Goal: Task Accomplishment & Management: Manage account settings

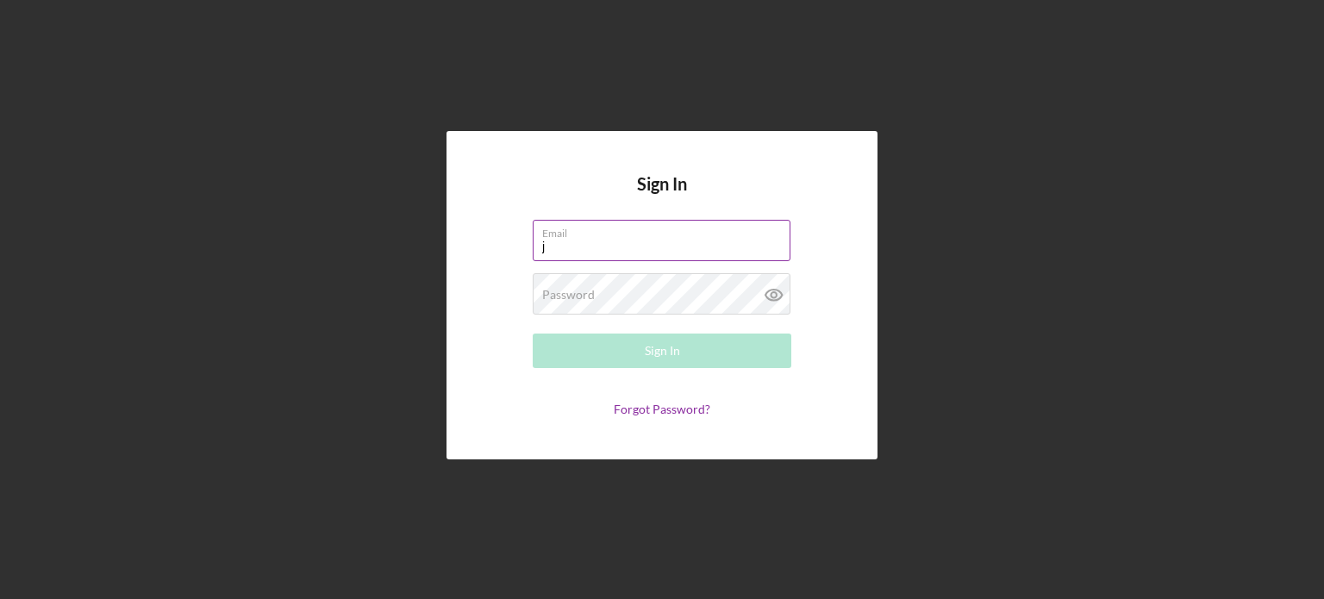
type input "[EMAIL_ADDRESS][DOMAIN_NAME]"
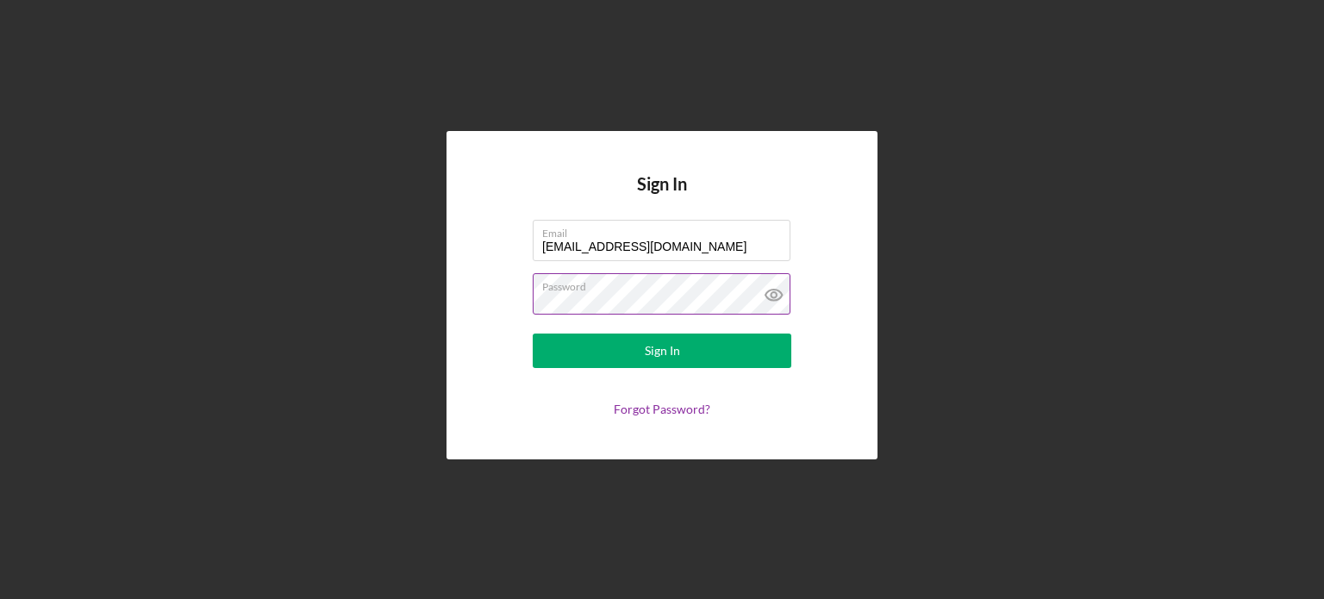
click at [762, 302] on icon at bounding box center [773, 294] width 43 height 43
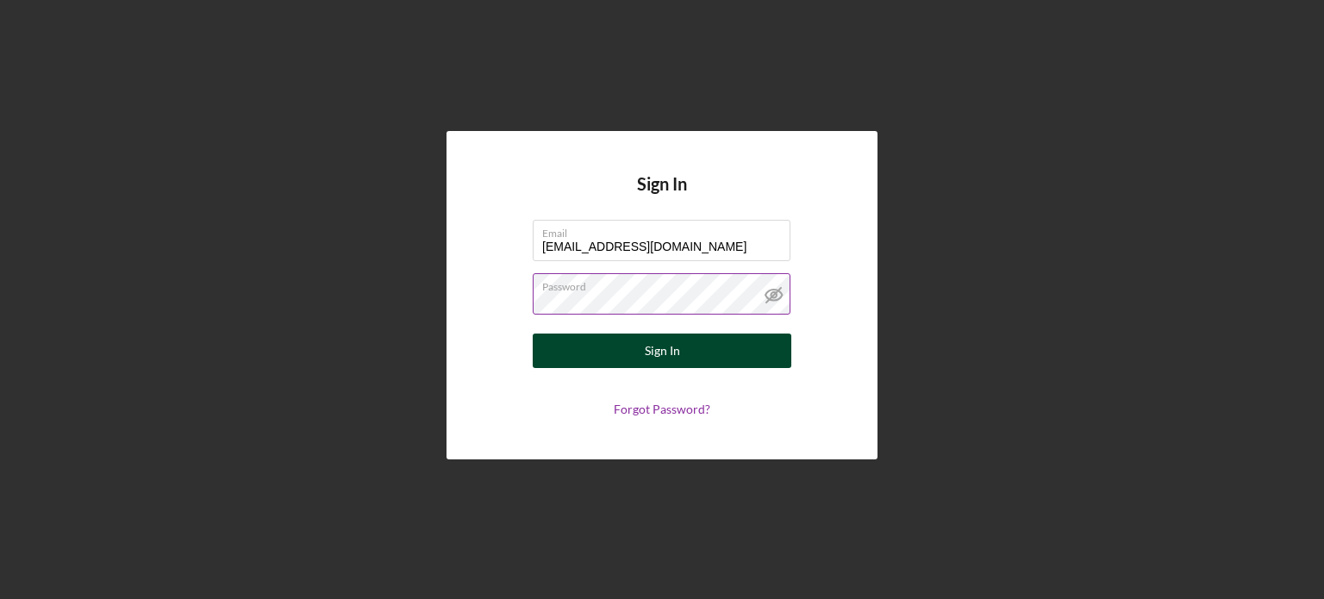
click at [707, 353] on button "Sign In" at bounding box center [662, 350] width 259 height 34
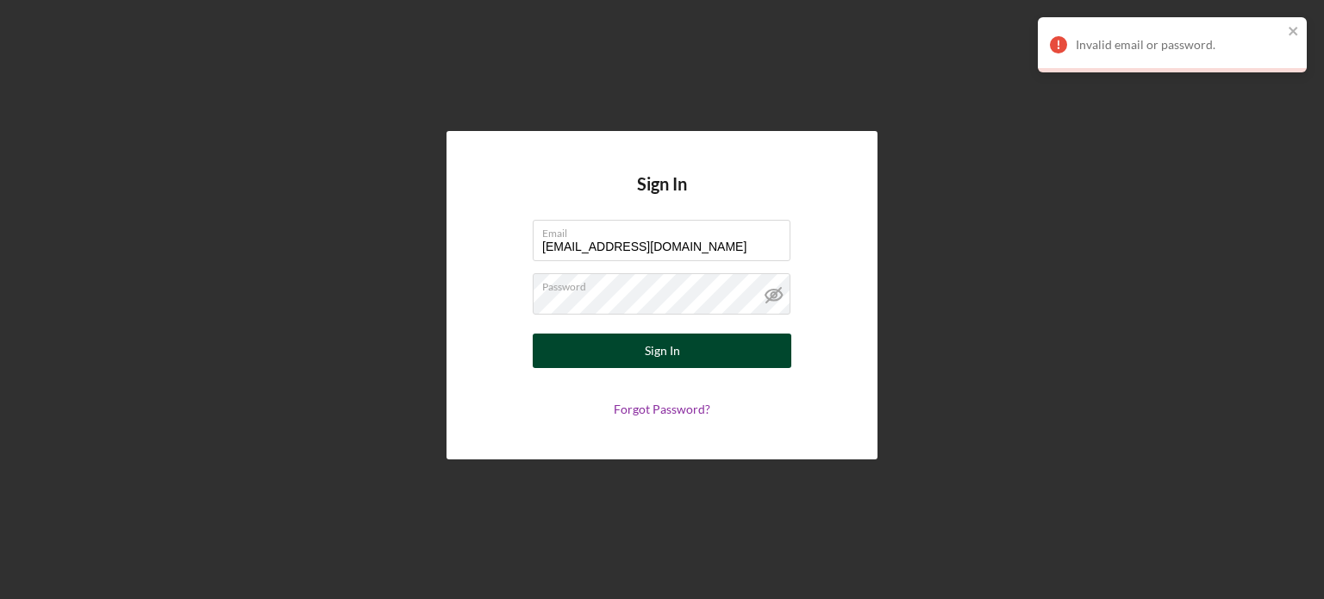
click at [700, 368] on form "Email jmlewis1988@gmail.com Password Sign In Forgot Password?" at bounding box center [661, 318] width 345 height 196
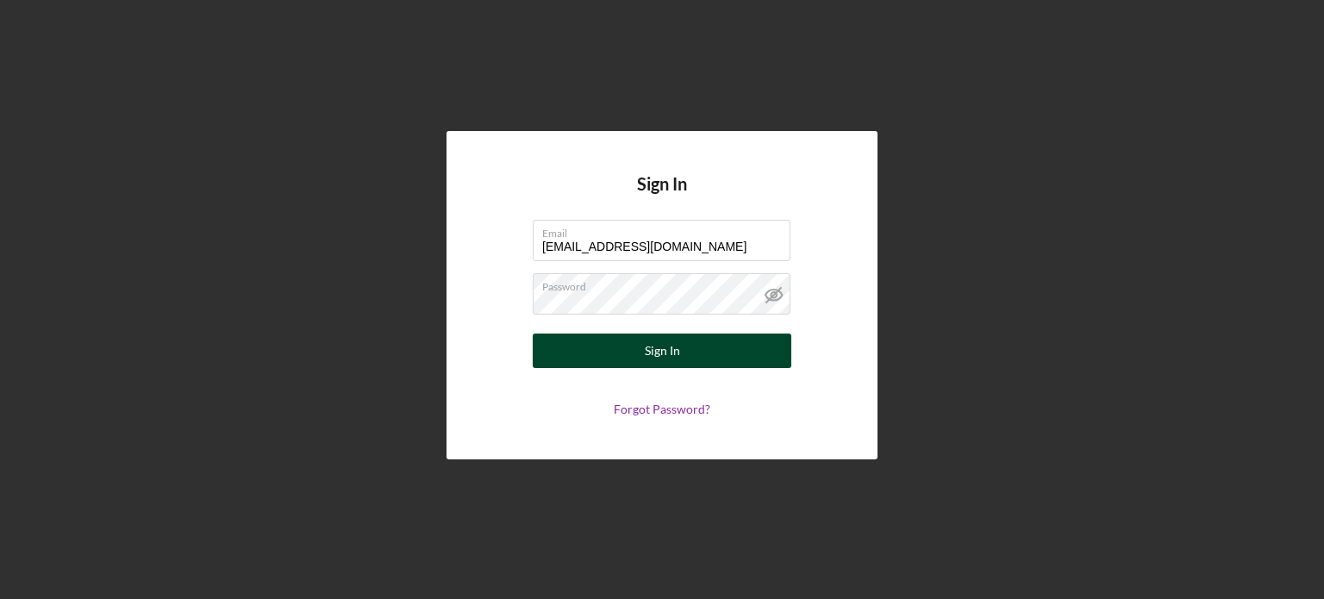
click at [643, 348] on button "Sign In" at bounding box center [662, 350] width 259 height 34
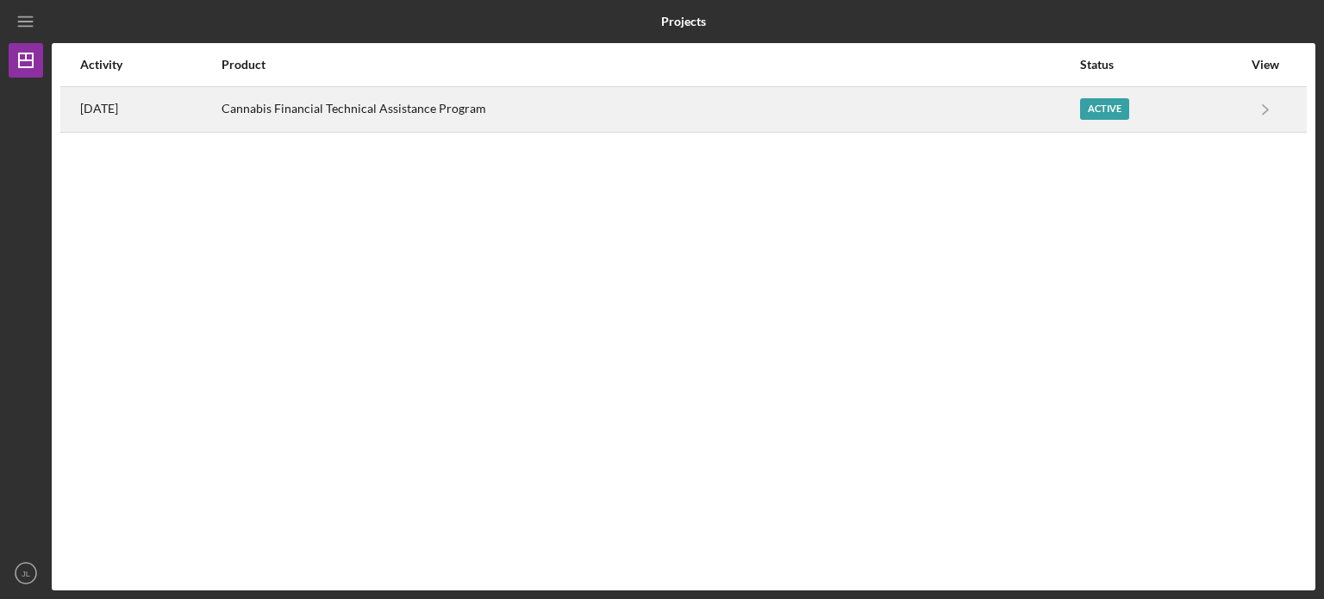
click at [765, 125] on div "Cannabis Financial Technical Assistance Program" at bounding box center [649, 109] width 857 height 43
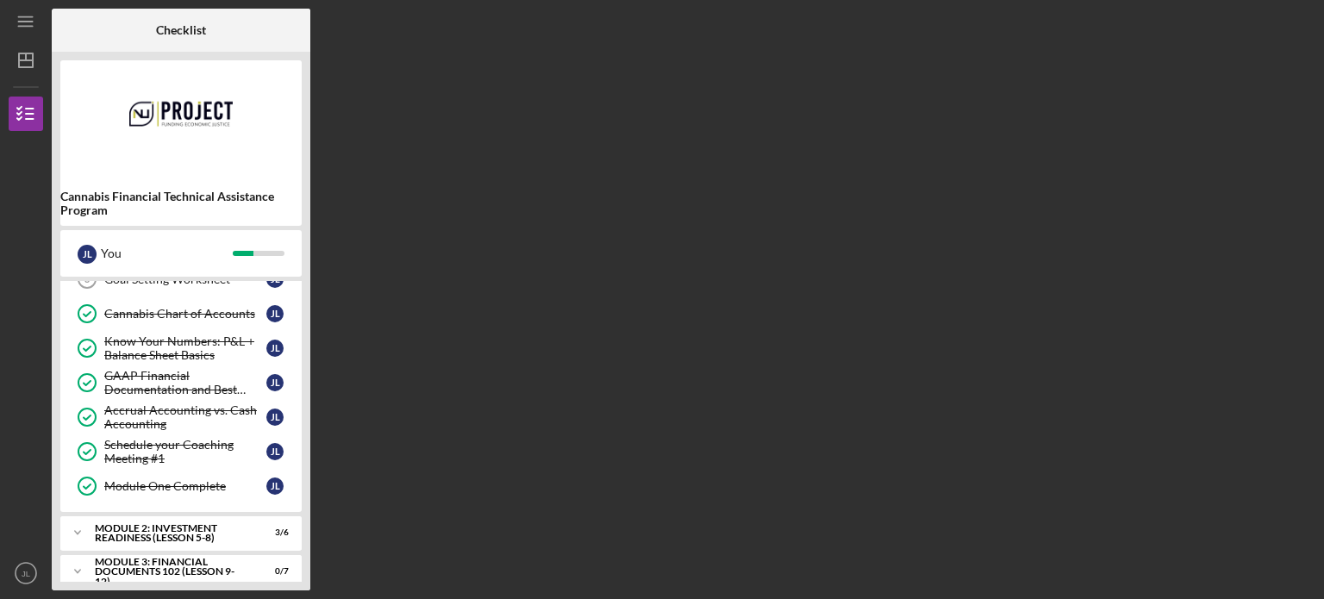
scroll to position [184, 0]
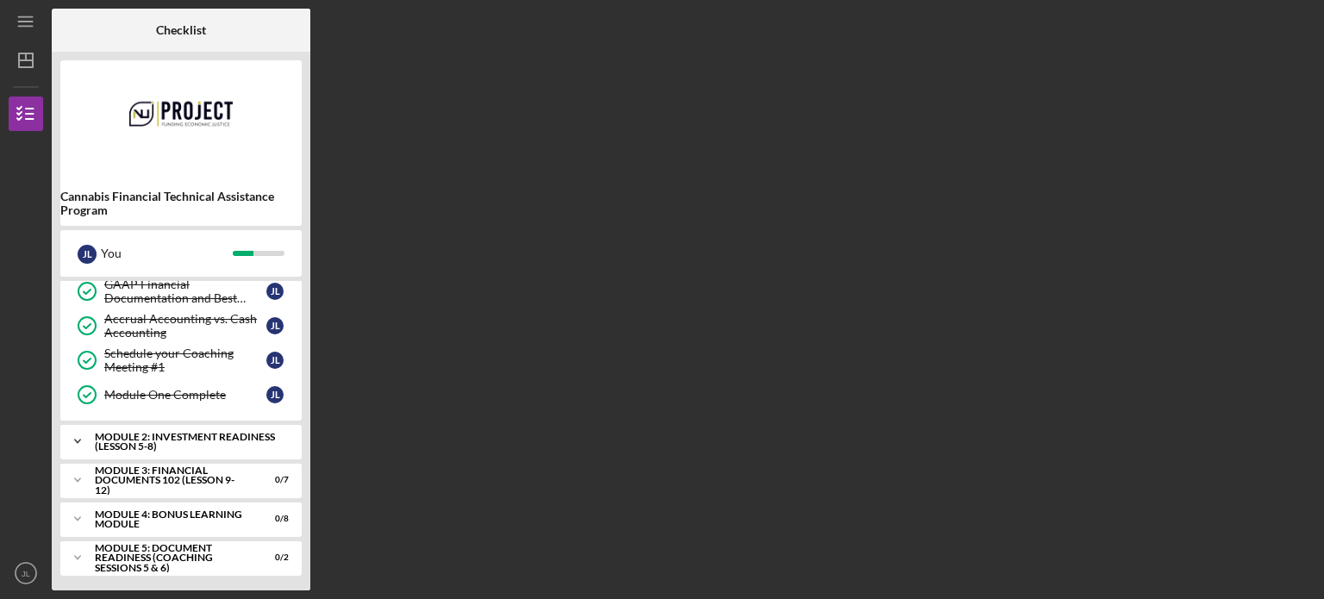
click at [228, 432] on div "Module 2: Investment Readiness (Lesson 5-8)" at bounding box center [187, 442] width 185 height 20
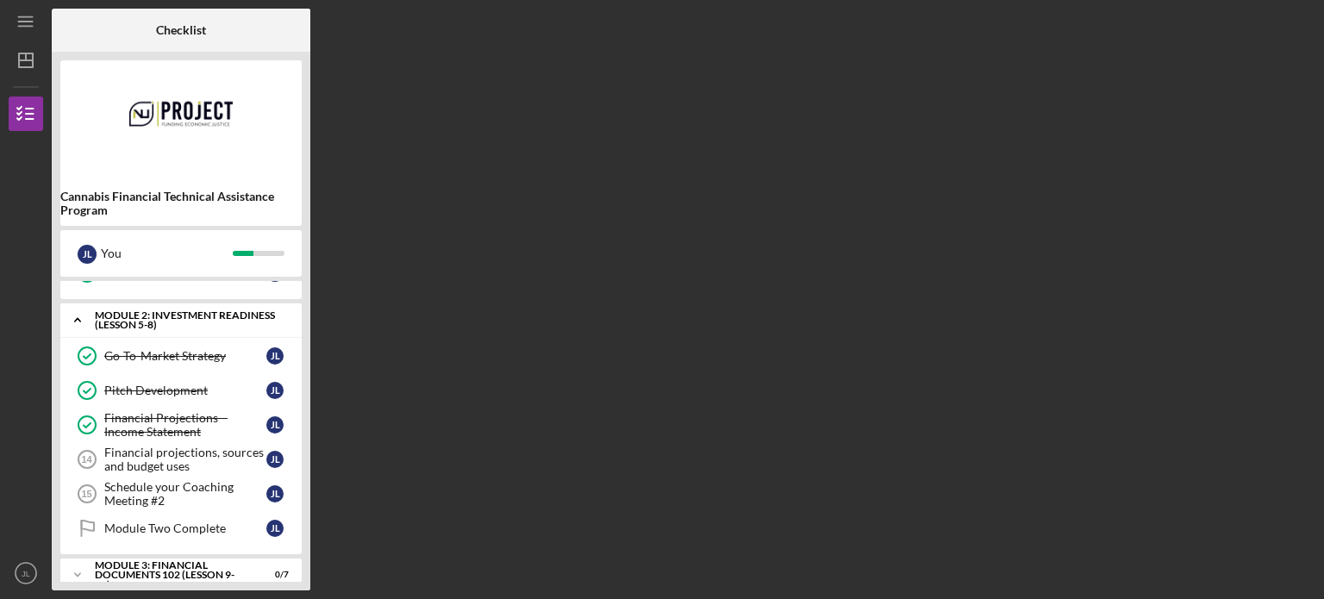
scroll to position [308, 0]
click at [184, 494] on div "Schedule your Coaching Meeting #2" at bounding box center [185, 492] width 162 height 28
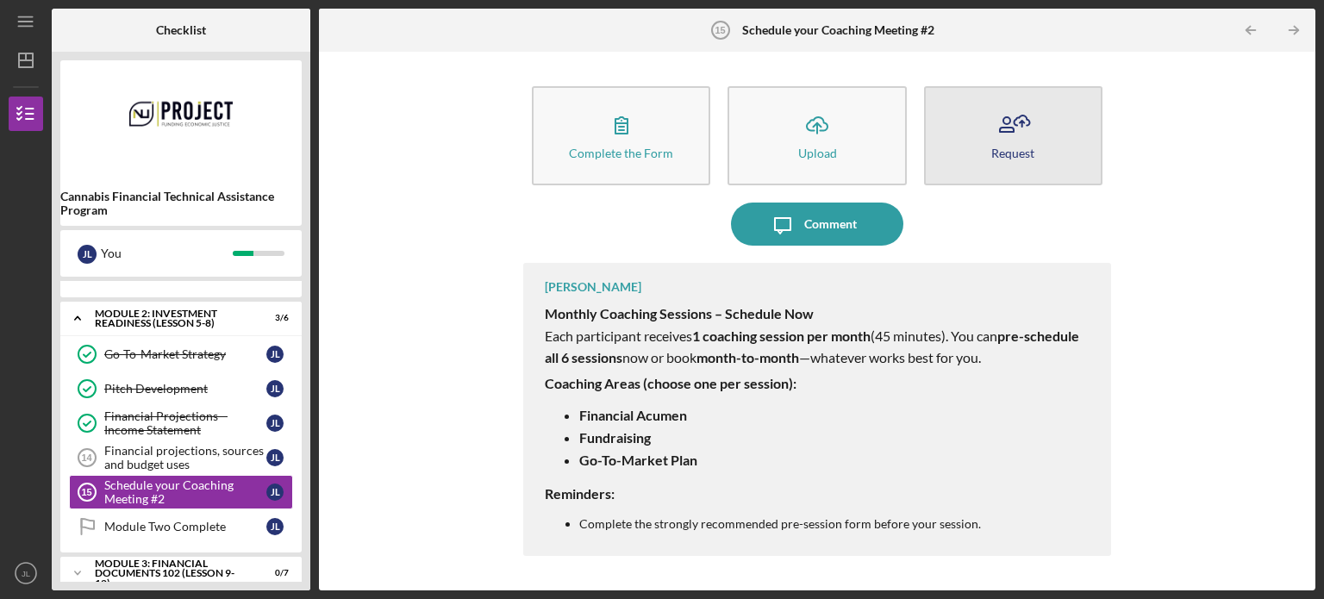
click at [998, 153] on div "Request" at bounding box center [1012, 152] width 43 height 13
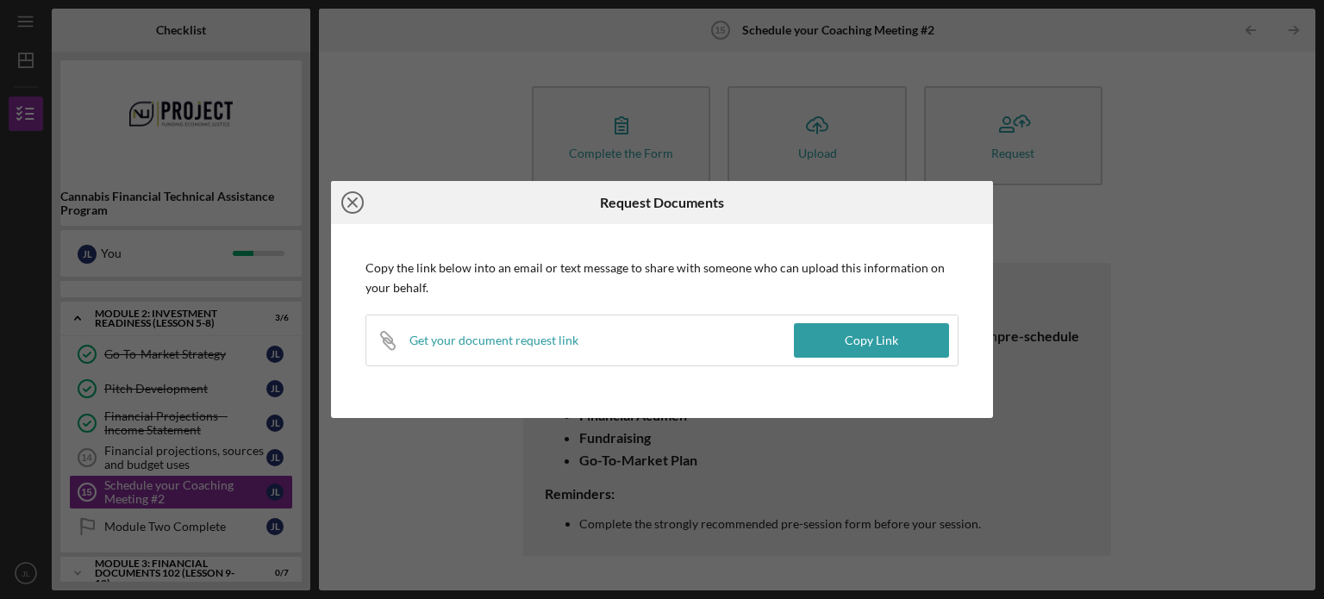
click at [352, 198] on icon "Icon/Close" at bounding box center [352, 202] width 43 height 43
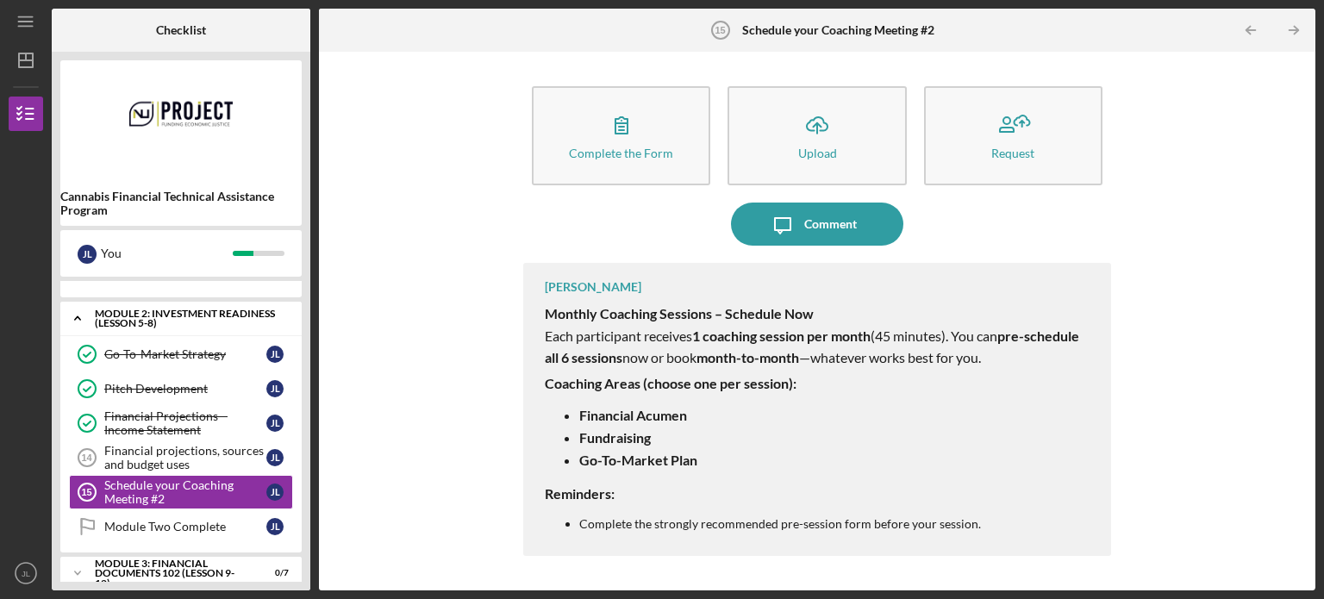
scroll to position [398, 0]
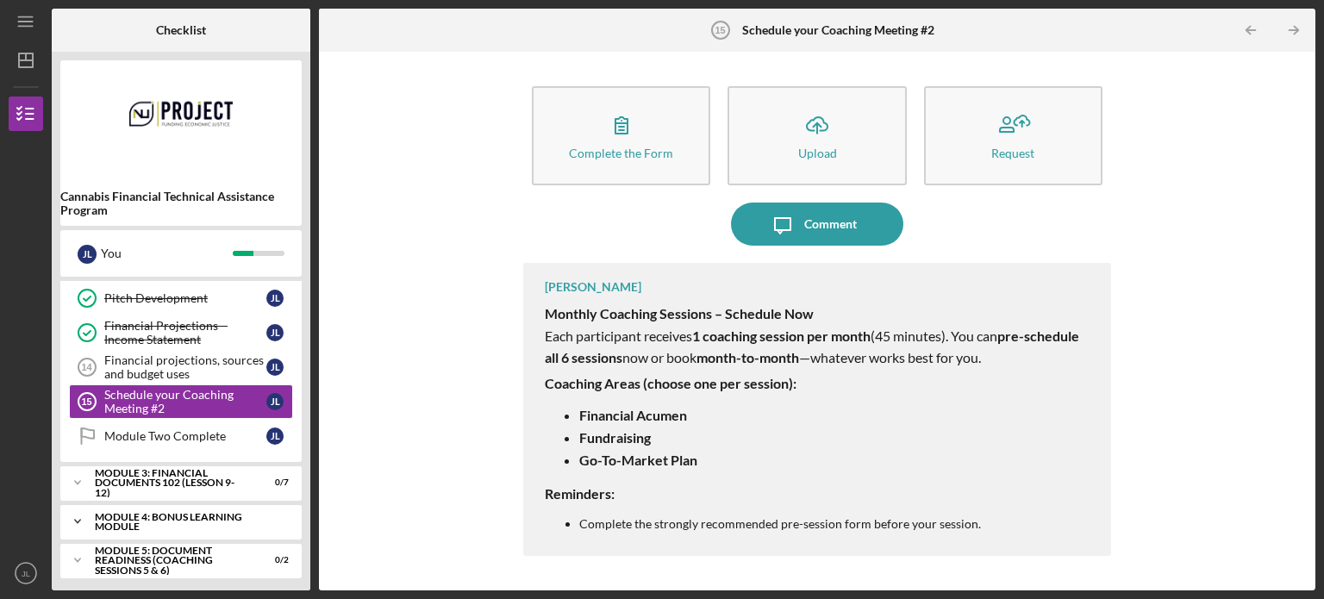
click at [239, 521] on div "Module 4: Bonus Learning Module" at bounding box center [187, 522] width 185 height 20
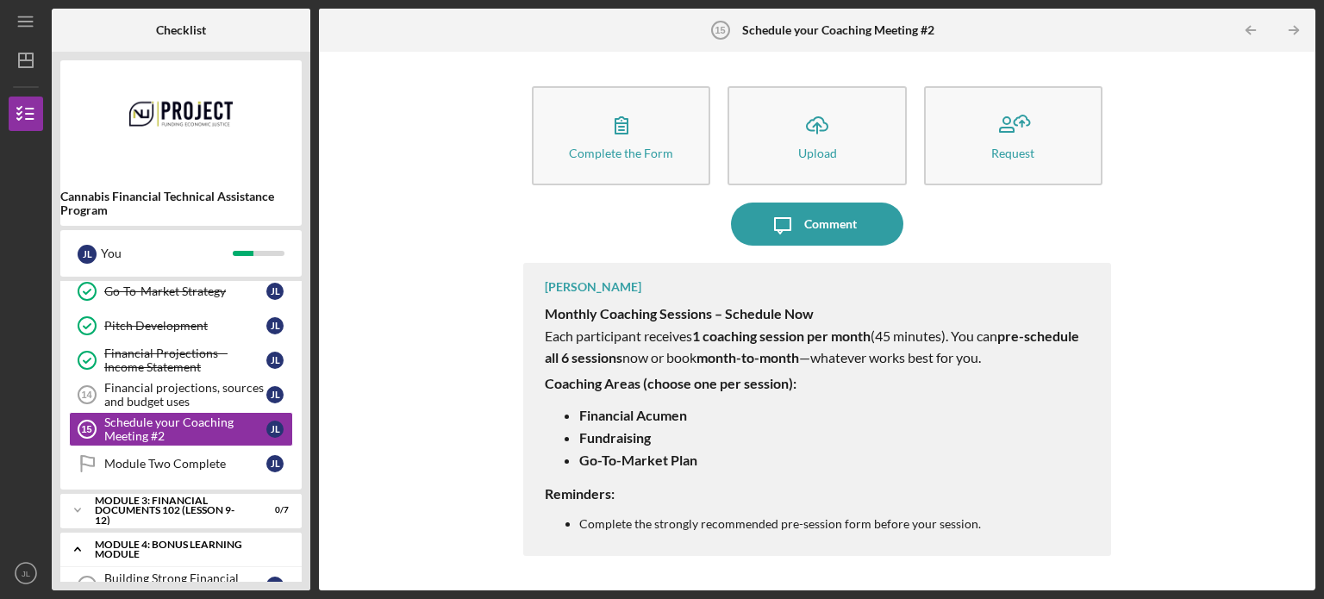
scroll to position [364, 0]
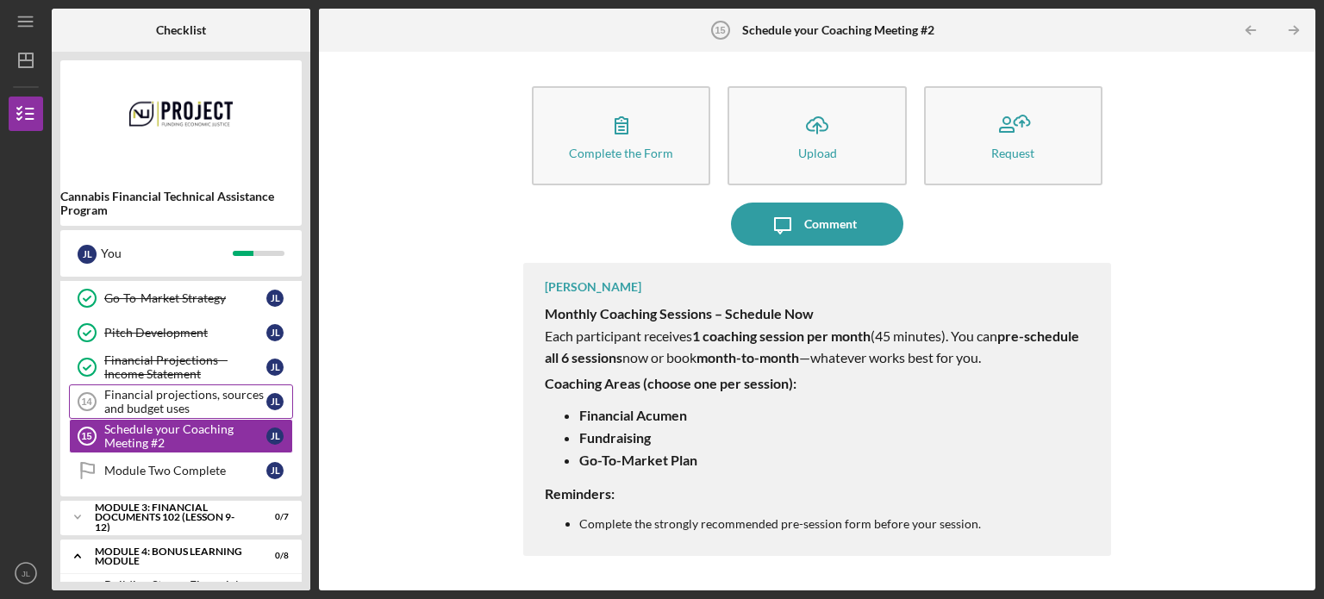
click at [200, 393] on div "Financial projections, sources and budget uses" at bounding box center [185, 402] width 162 height 28
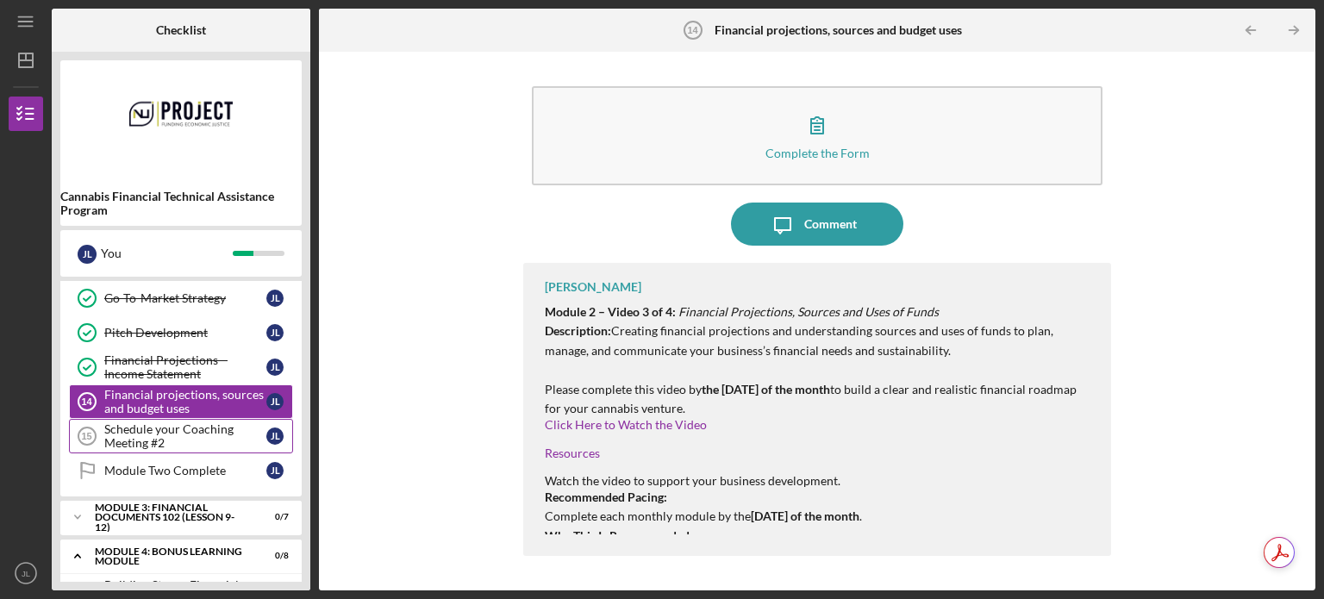
click at [221, 433] on div "Schedule your Coaching Meeting #2" at bounding box center [185, 436] width 162 height 28
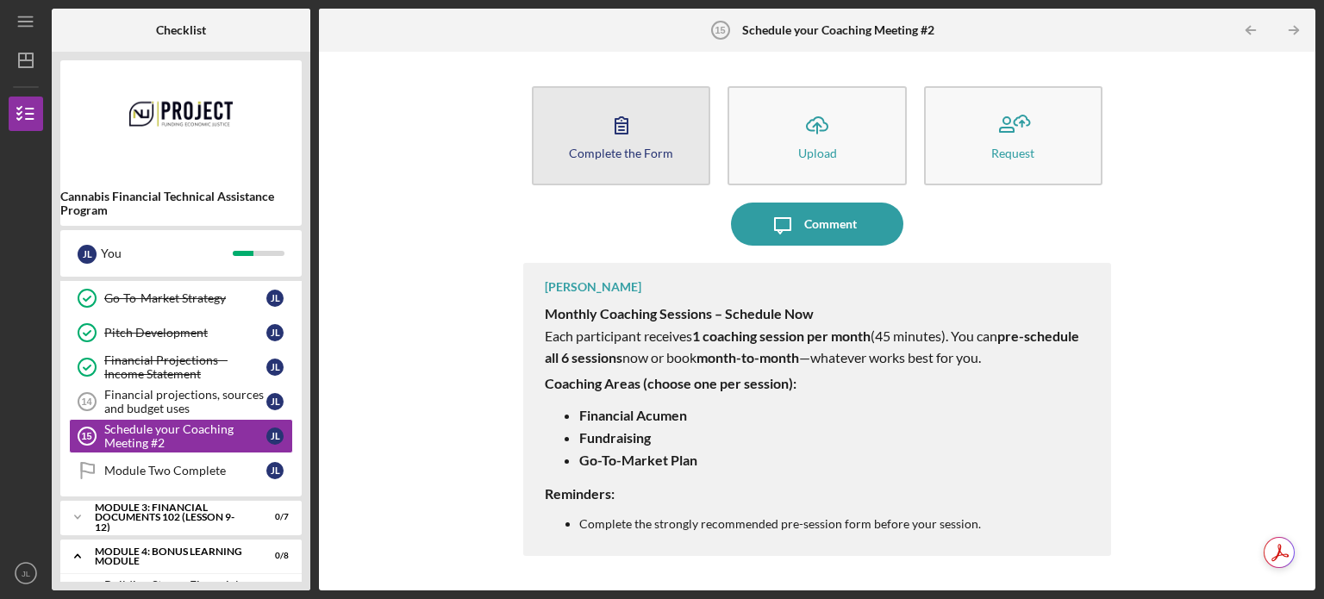
click at [568, 129] on button "Complete the Form Form" at bounding box center [621, 135] width 178 height 99
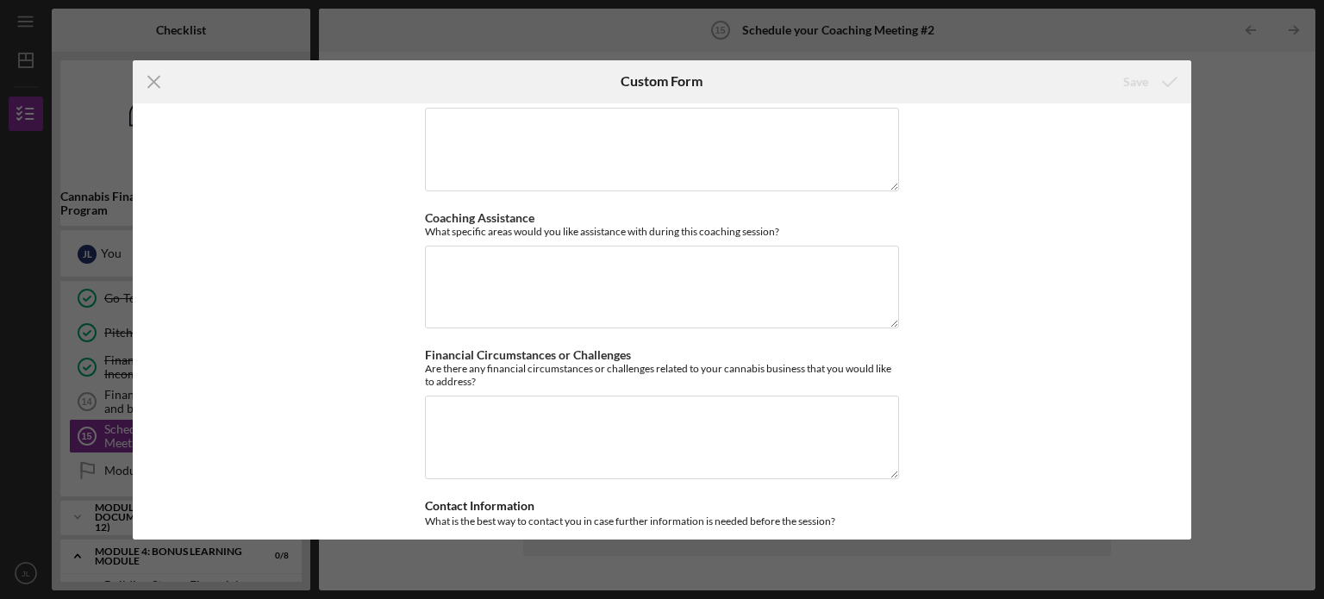
scroll to position [271, 0]
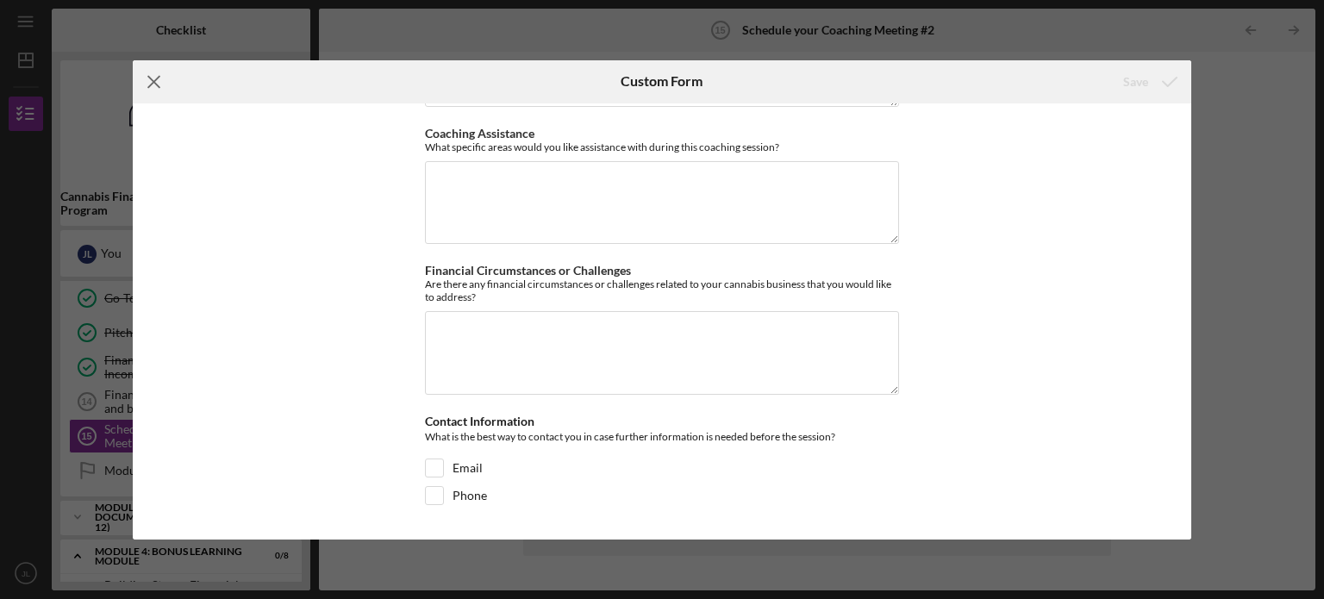
click at [149, 77] on line at bounding box center [153, 81] width 11 height 11
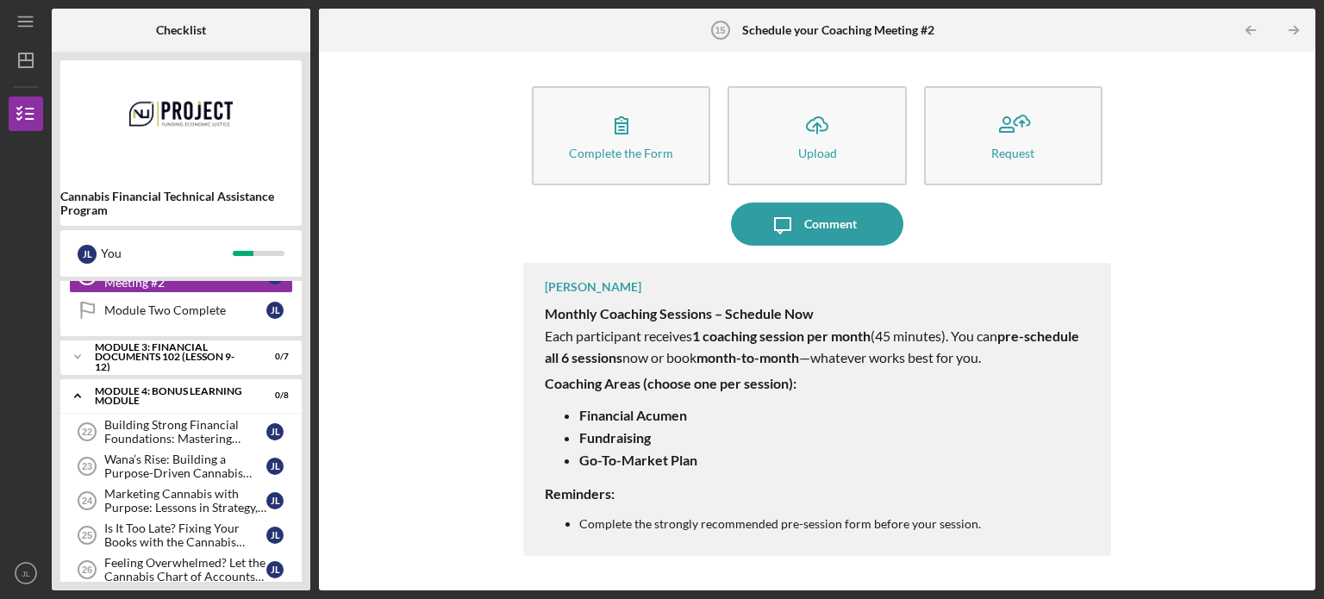
scroll to position [681, 0]
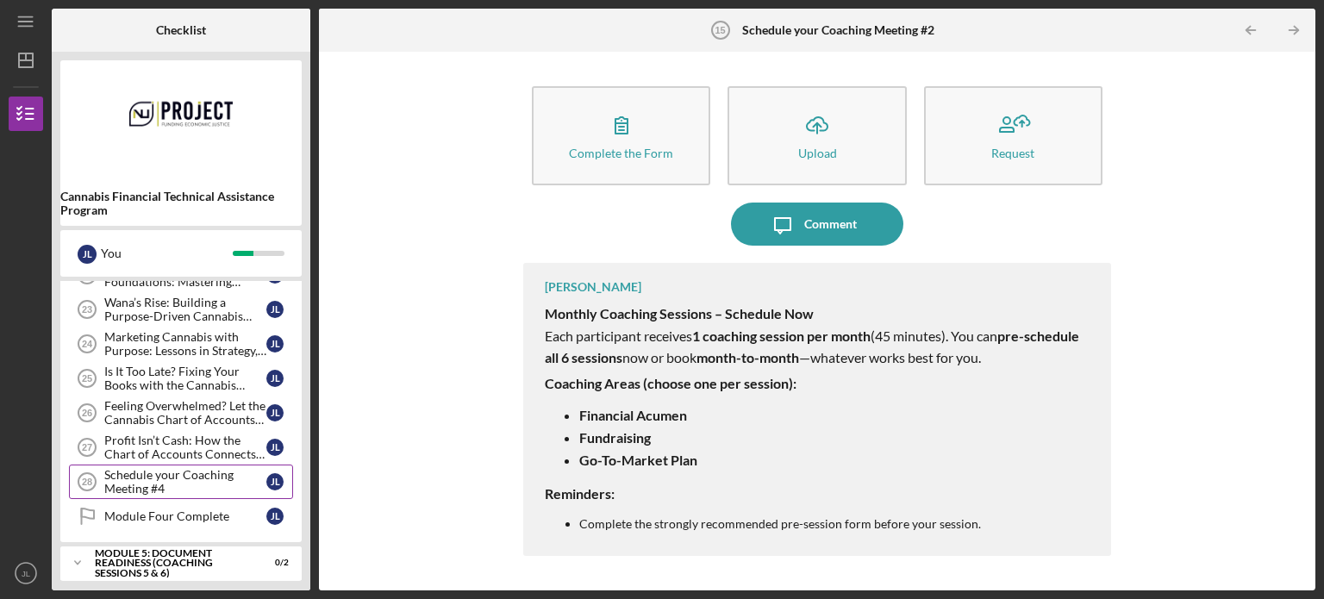
click at [140, 474] on div "Schedule your Coaching Meeting #4" at bounding box center [185, 482] width 162 height 28
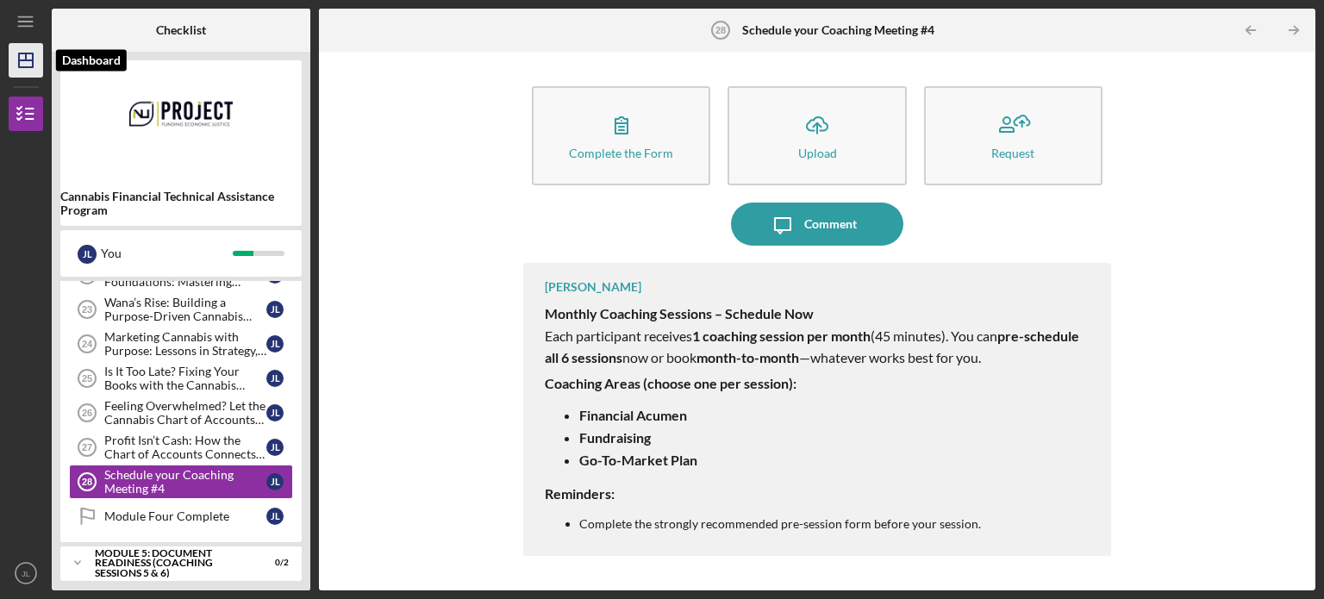
click at [15, 55] on icon "Icon/Dashboard" at bounding box center [25, 60] width 43 height 43
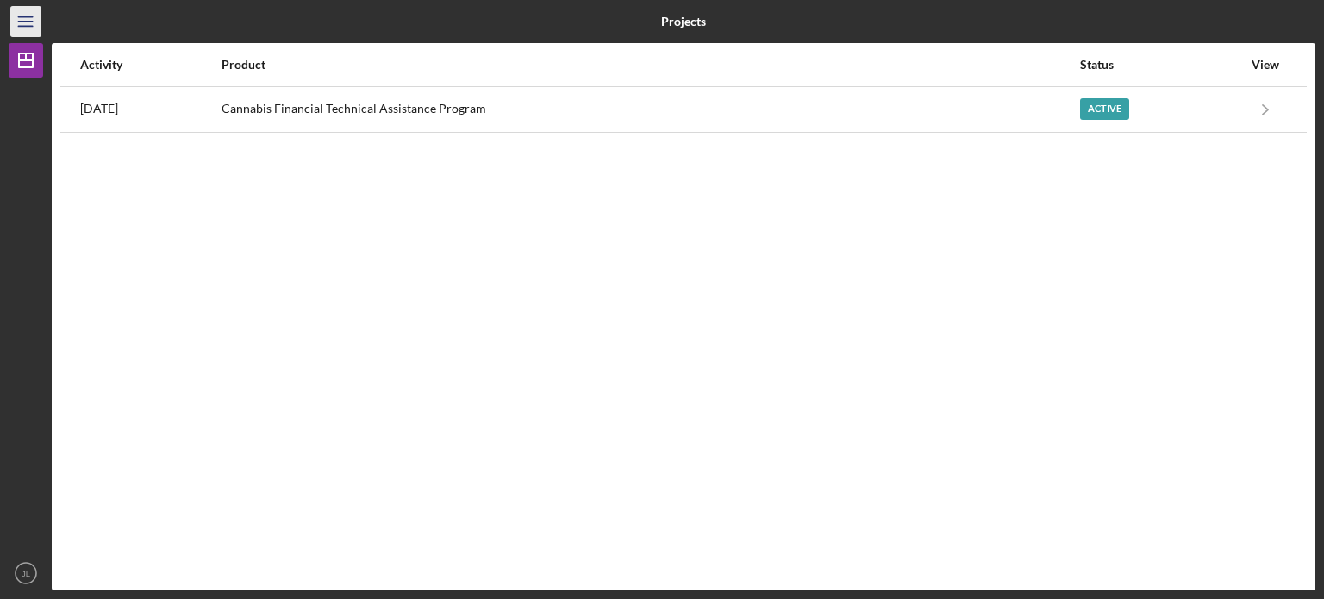
click at [28, 19] on icon "Icon/Menu" at bounding box center [26, 22] width 39 height 39
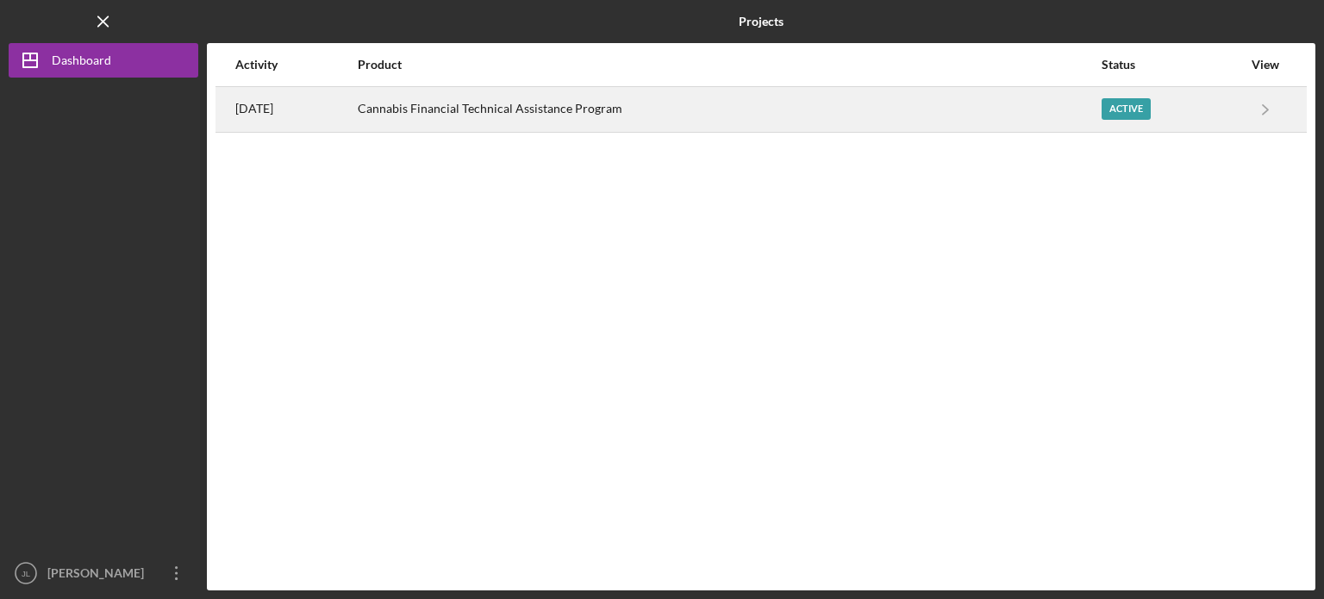
click at [427, 118] on div "Cannabis Financial Technical Assistance Program" at bounding box center [729, 109] width 742 height 43
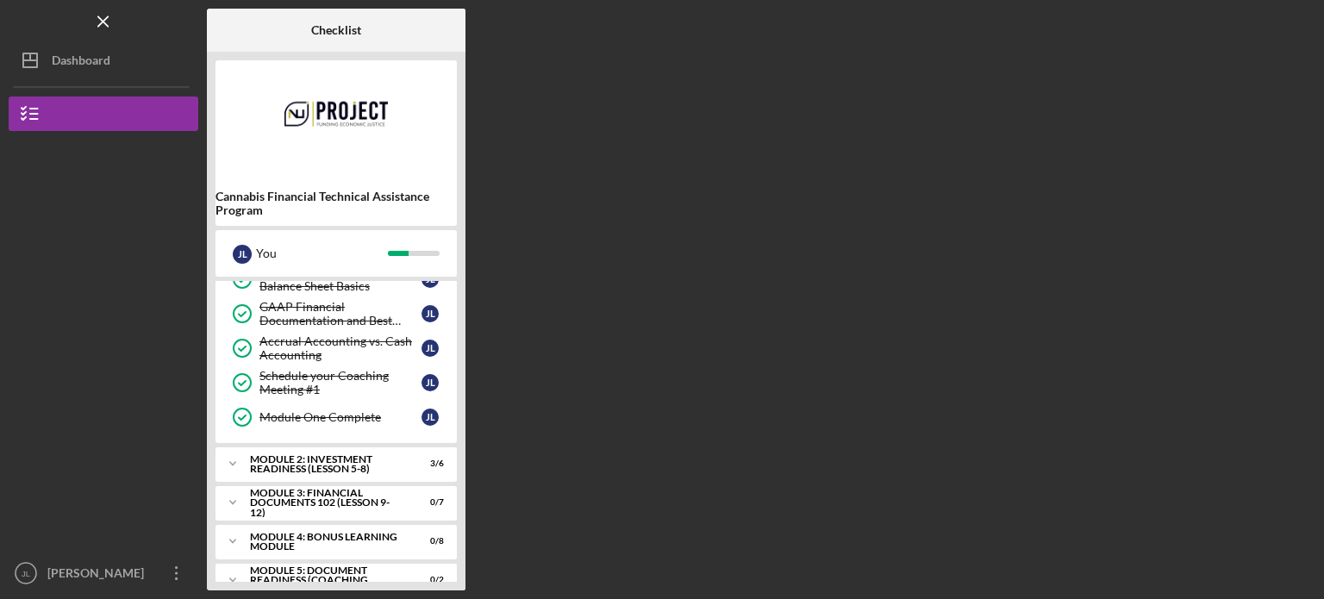
scroll to position [169, 0]
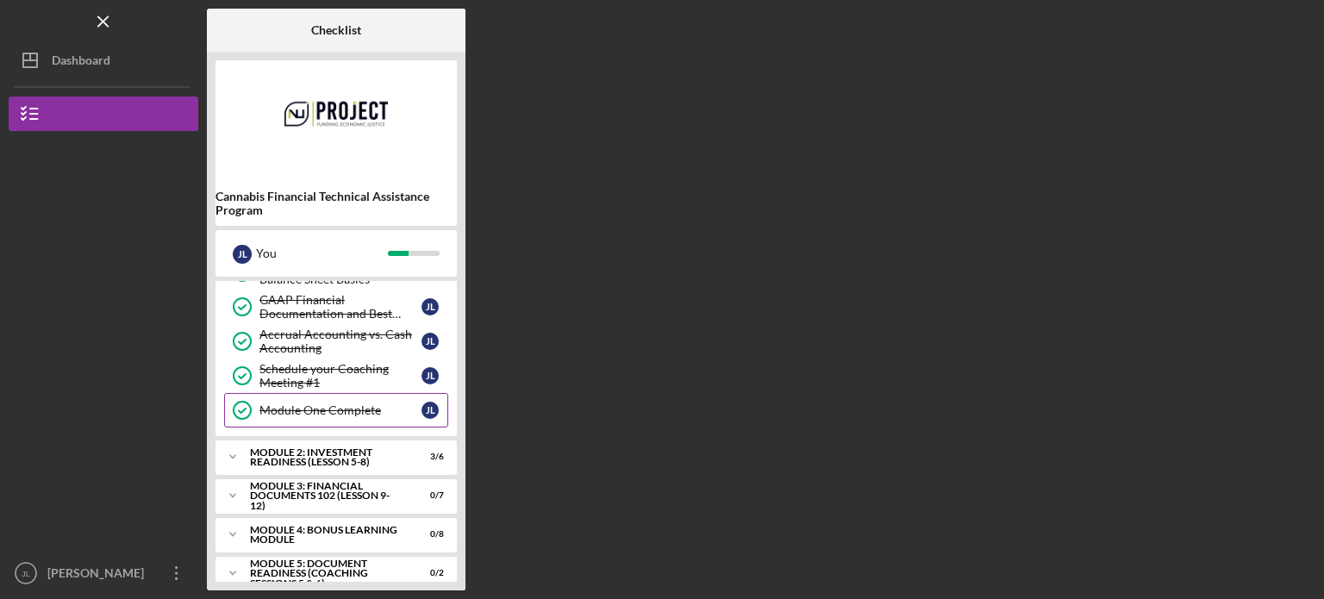
click at [343, 408] on div "Module One Complete" at bounding box center [340, 410] width 162 height 14
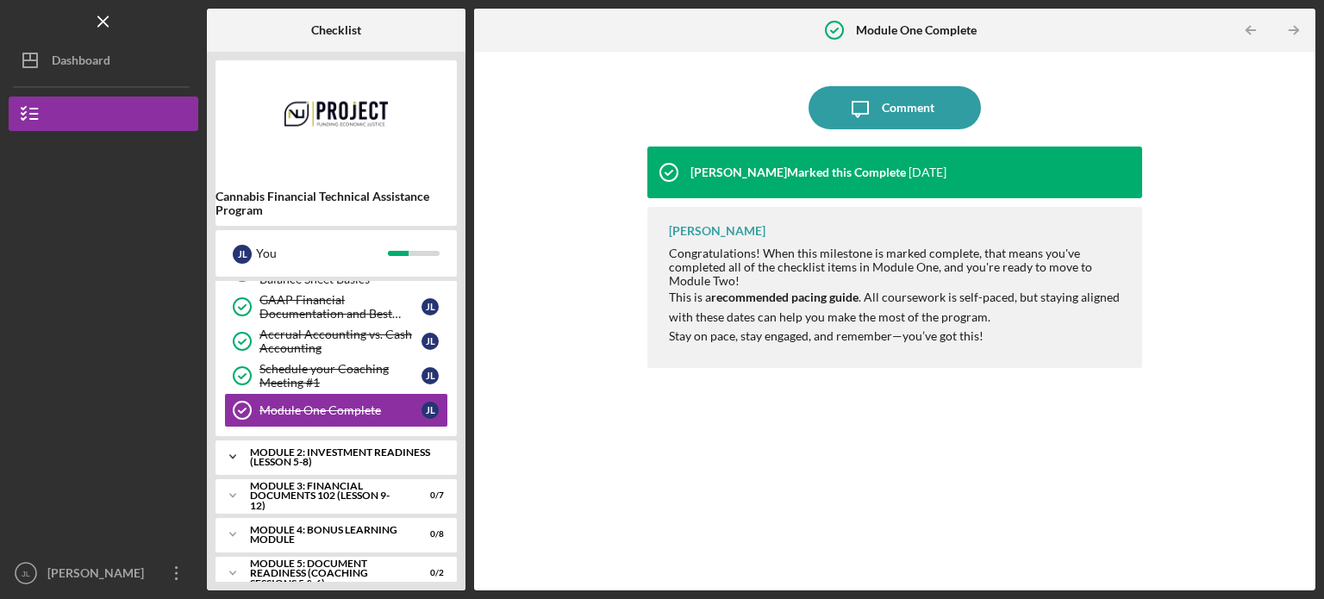
click at [334, 452] on div "Module 2: Investment Readiness (Lesson 5-8)" at bounding box center [342, 457] width 185 height 20
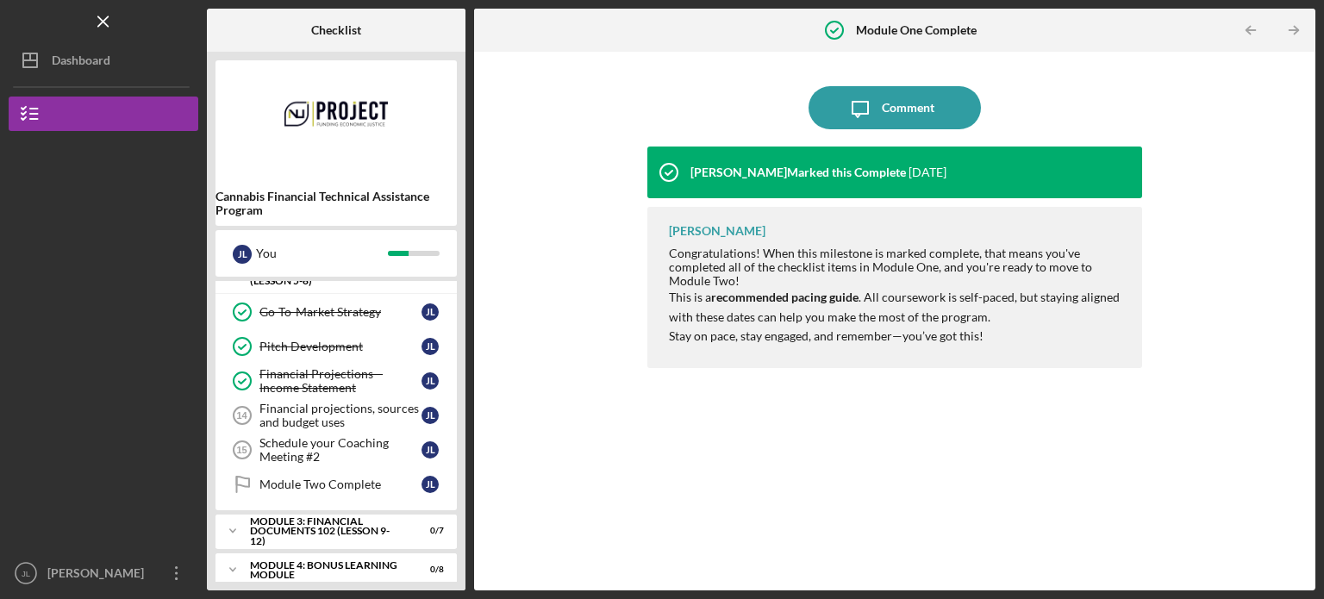
scroll to position [351, 0]
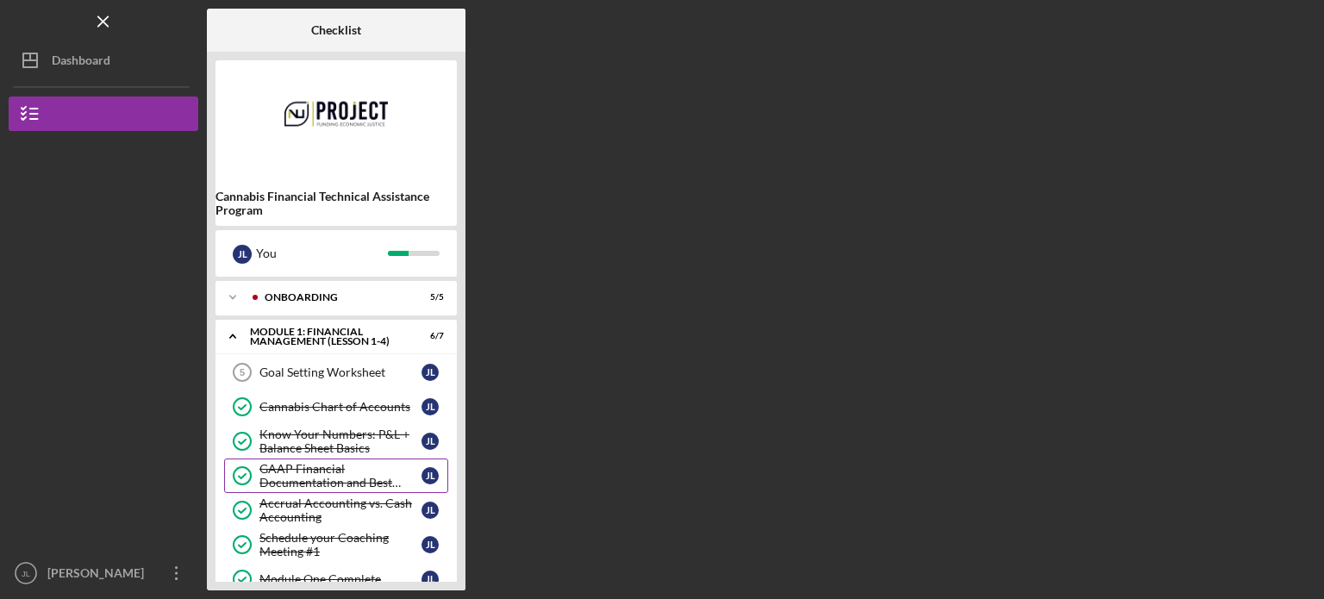
scroll to position [184, 0]
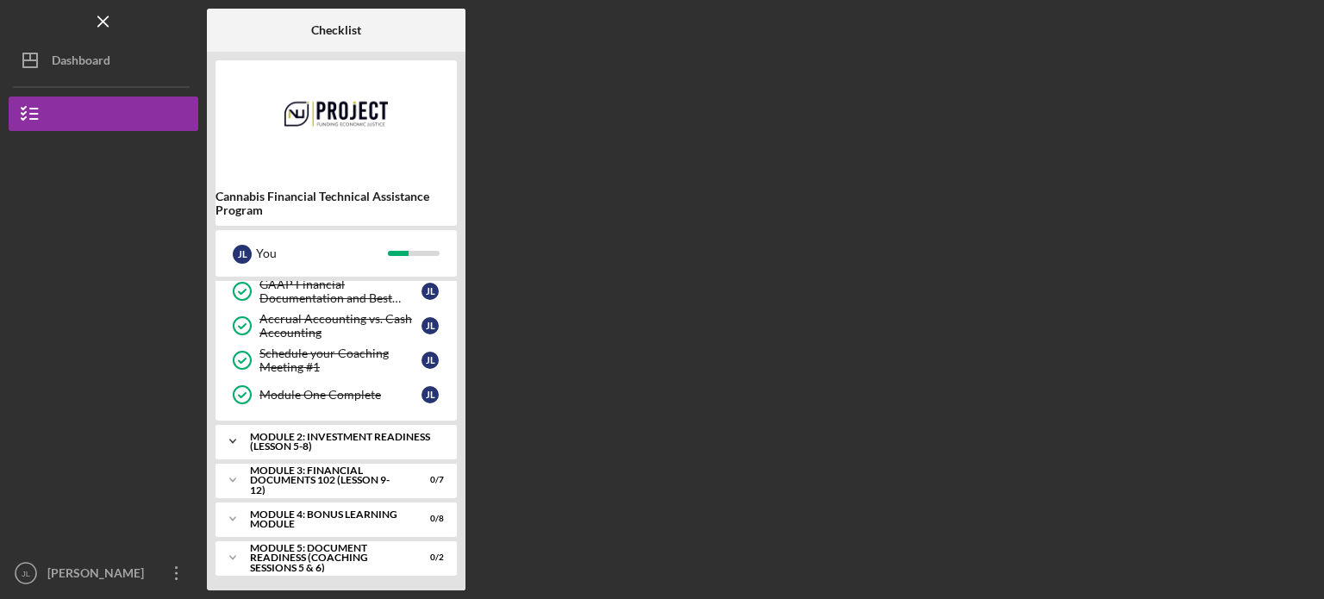
click at [357, 436] on div "Module 2: Investment Readiness (Lesson 5-8)" at bounding box center [342, 442] width 185 height 20
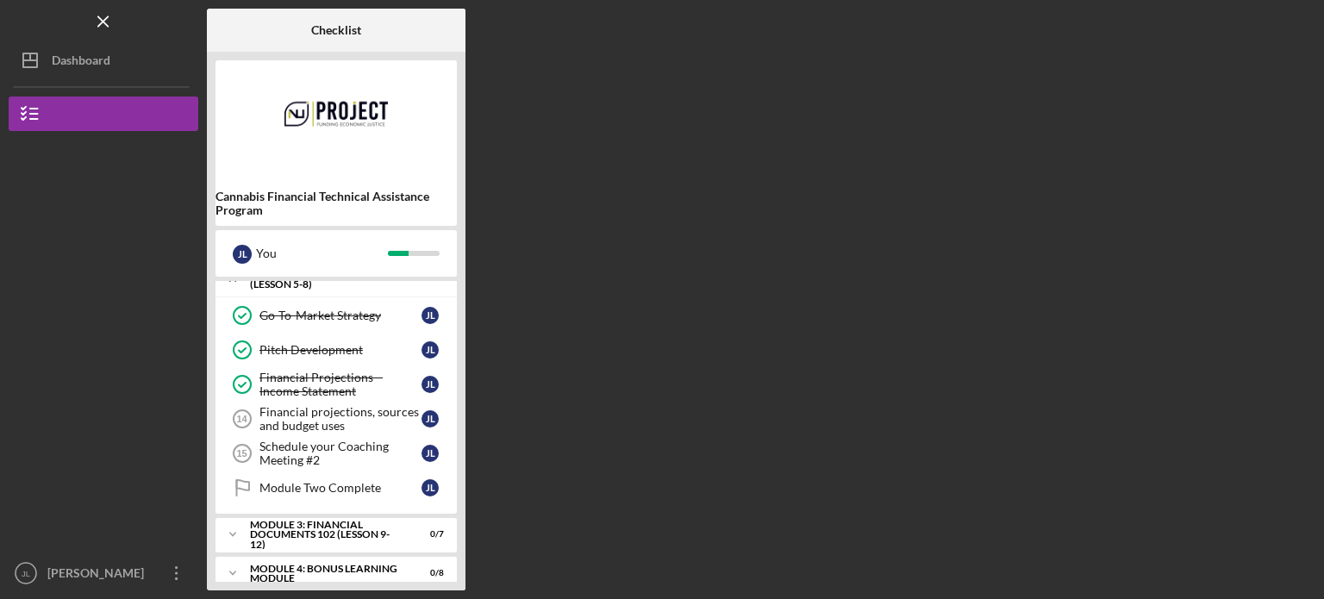
scroll to position [349, 0]
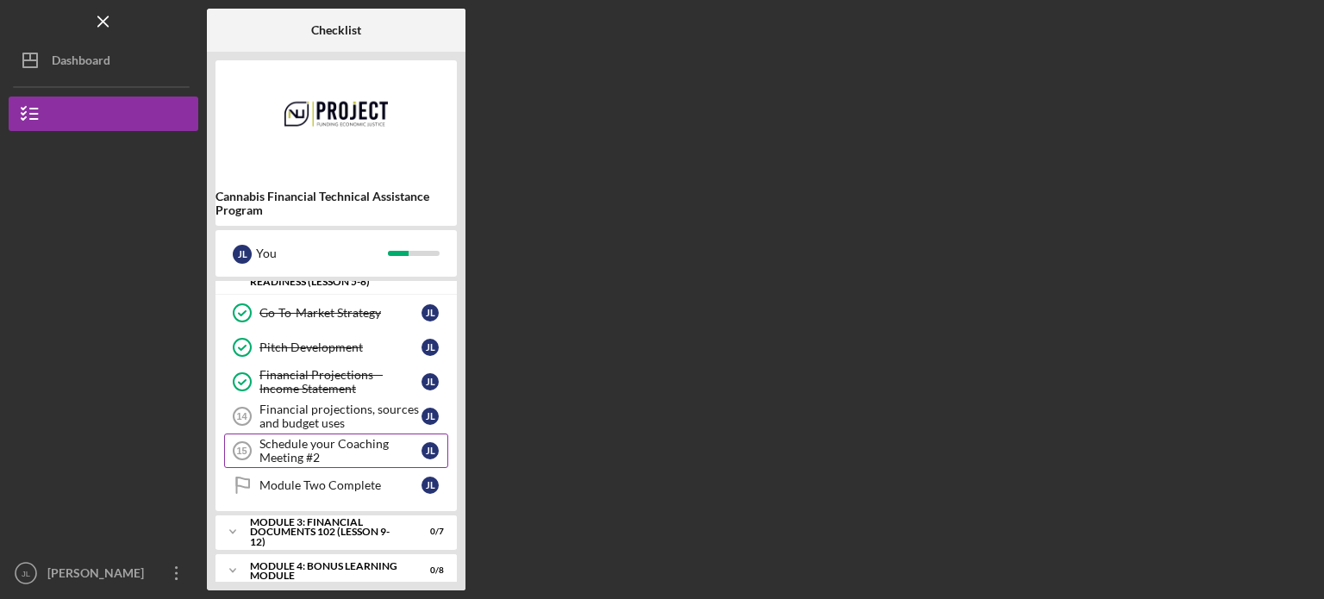
click at [350, 452] on div "Schedule your Coaching Meeting #2" at bounding box center [340, 451] width 162 height 28
